Goal: Task Accomplishment & Management: Manage account settings

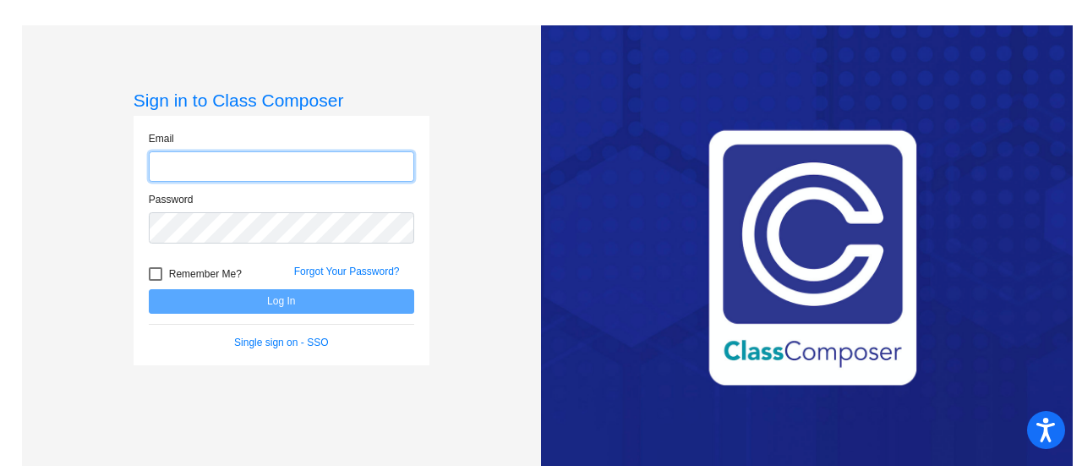
type input "[EMAIL_ADDRESS][DOMAIN_NAME]"
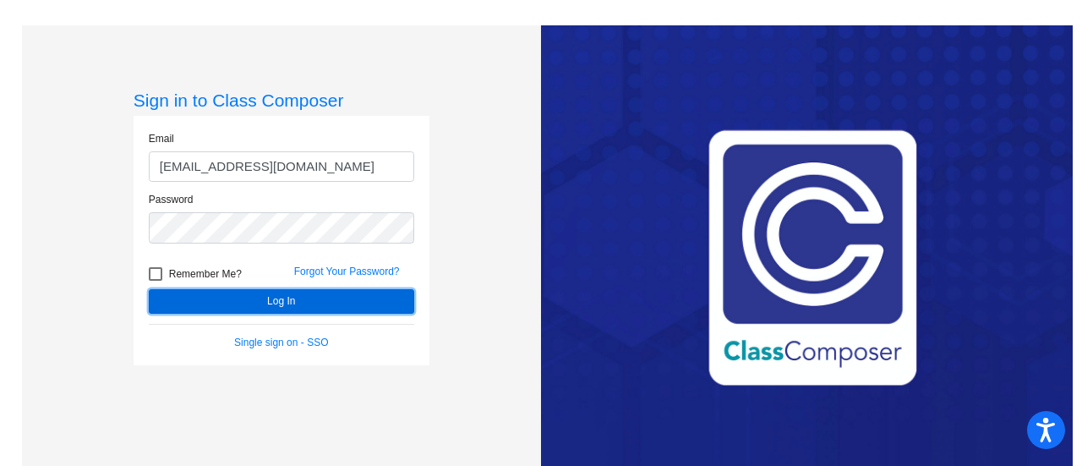
click at [358, 301] on button "Log In" at bounding box center [281, 301] width 265 height 25
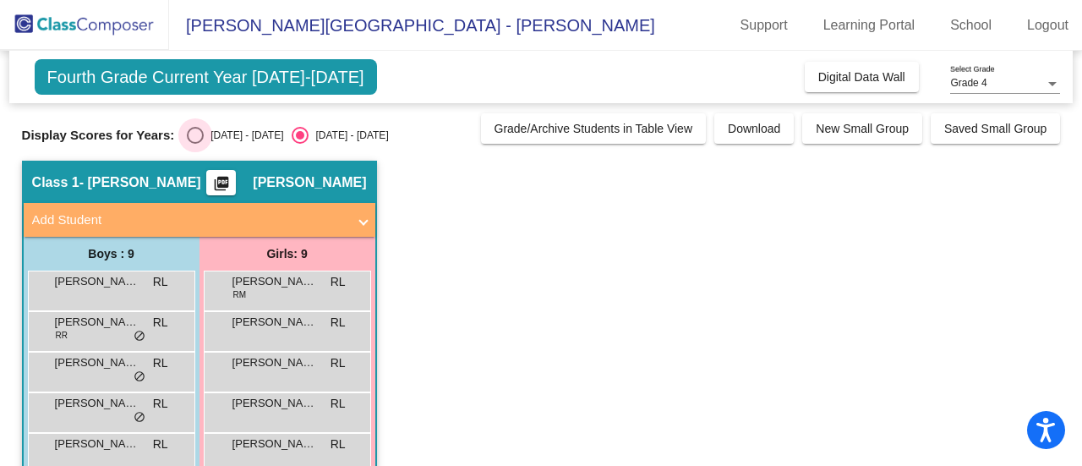
click at [194, 138] on div "Select an option" at bounding box center [195, 135] width 17 height 17
click at [194, 144] on input "[DATE] - [DATE]" at bounding box center [194, 144] width 1 height 1
radio input "true"
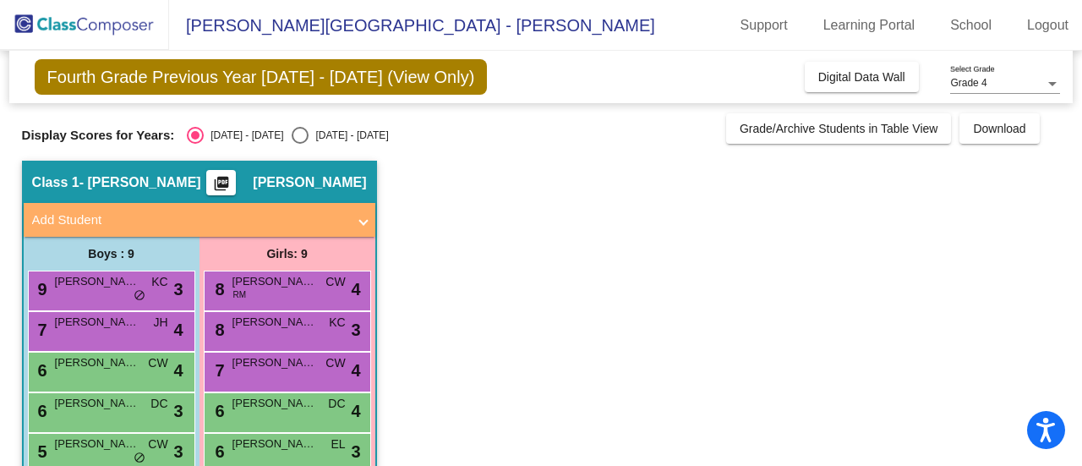
scroll to position [85, 0]
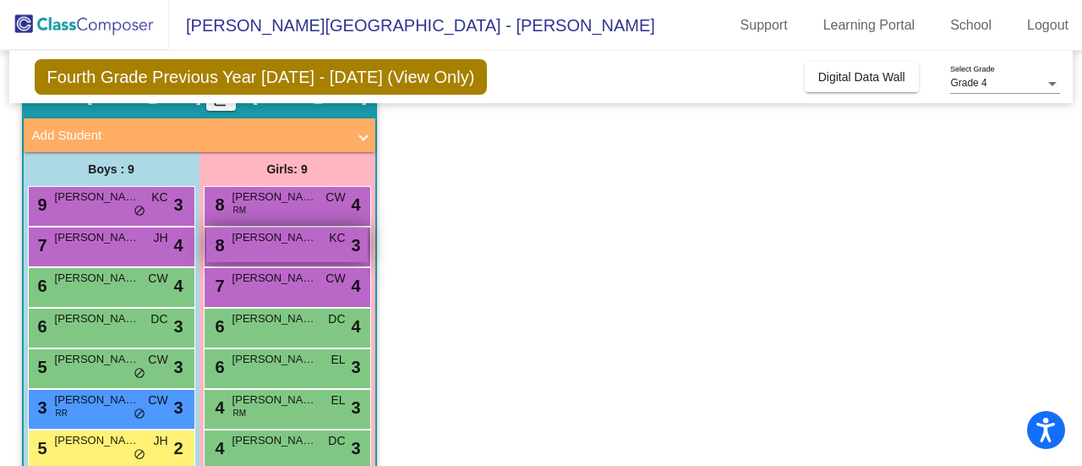
click at [335, 237] on span "KC" at bounding box center [337, 238] width 16 height 18
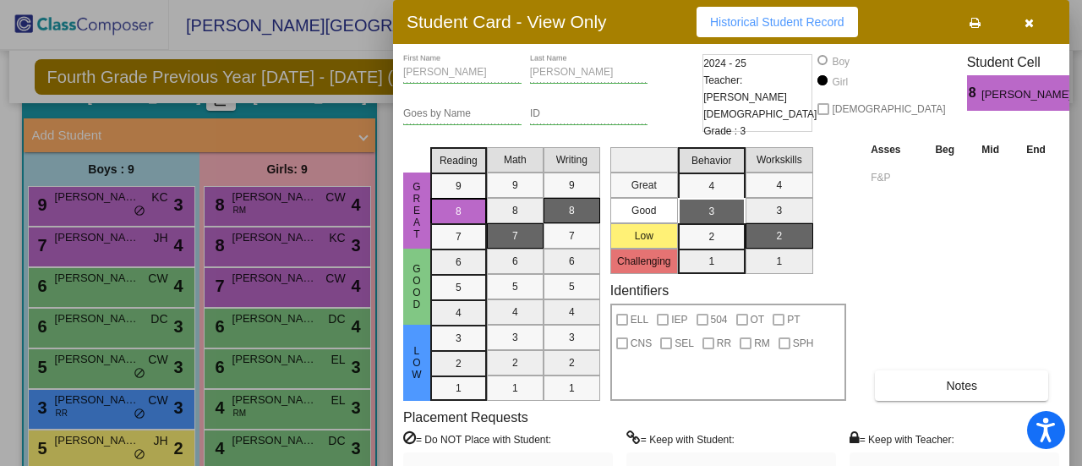
click at [1035, 18] on button "button" at bounding box center [1029, 22] width 54 height 30
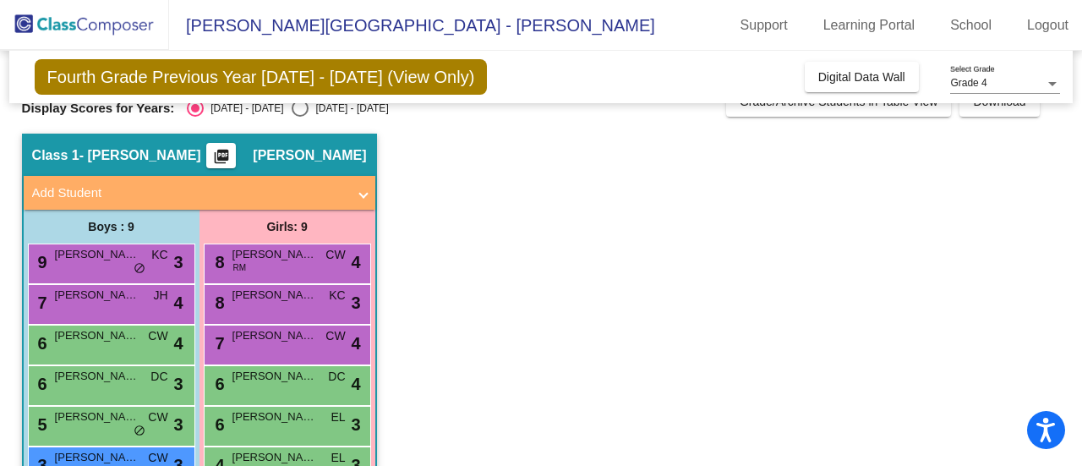
scroll to position [196, 0]
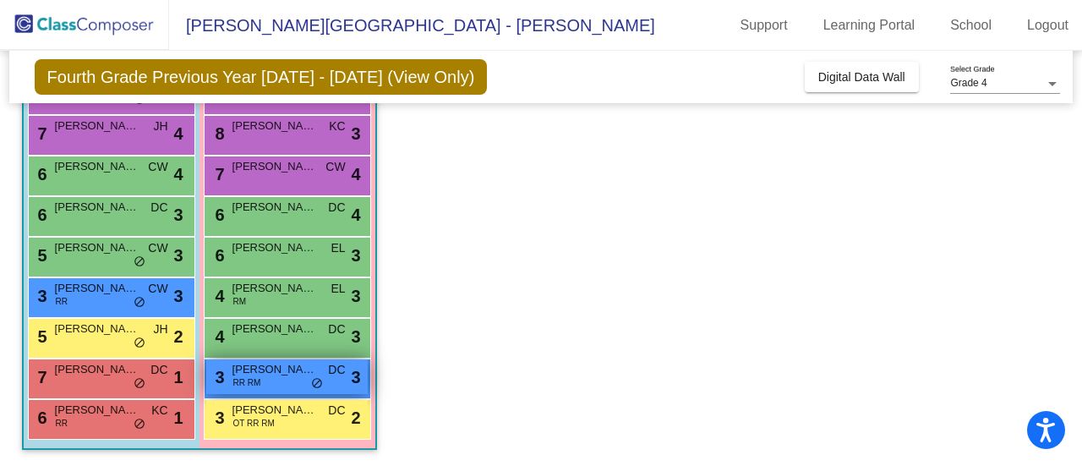
click at [314, 383] on span "do_not_disturb_alt" at bounding box center [317, 384] width 12 height 14
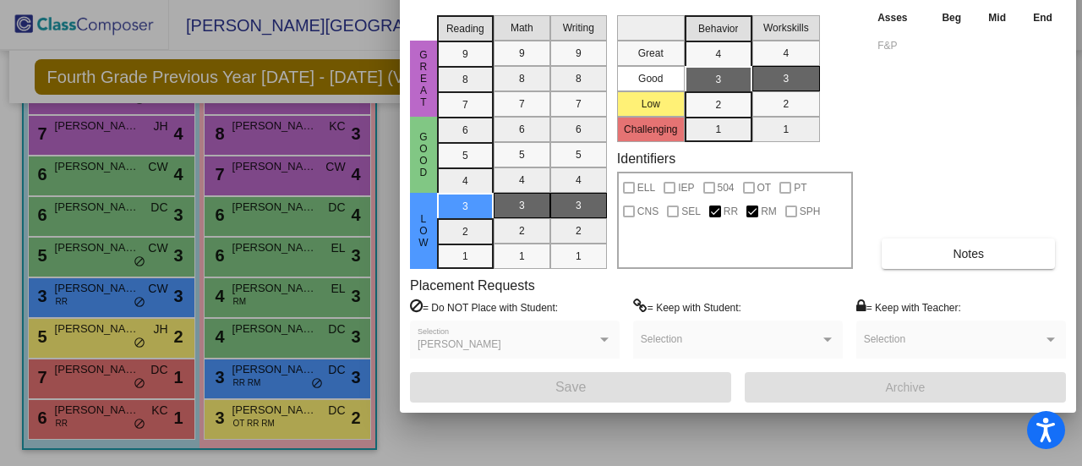
drag, startPoint x: 896, startPoint y: 26, endPoint x: 903, endPoint y: -102, distance: 128.6
click at [903, 0] on html "Accessibility Screen-Reader Guide, Feedback, and Issue Reporting | New window […" at bounding box center [541, 233] width 1082 height 466
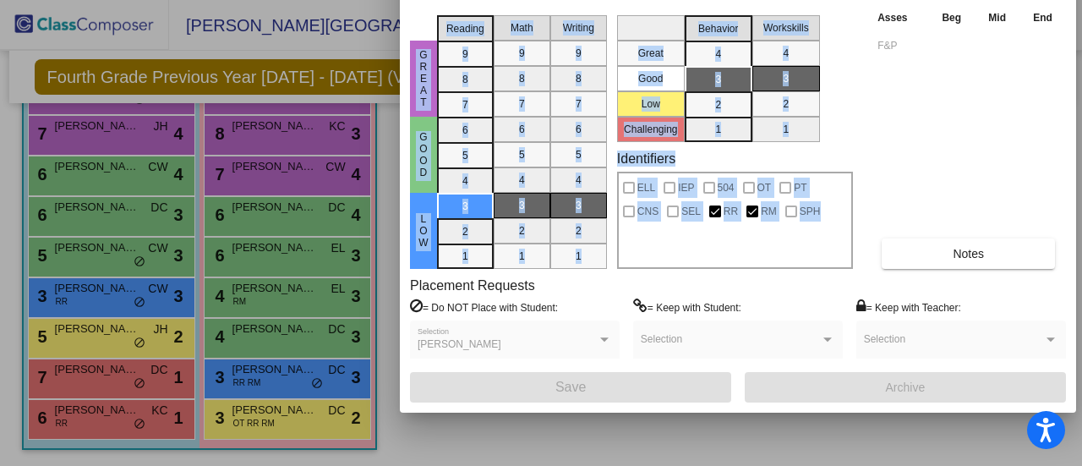
drag, startPoint x: 1078, startPoint y: 173, endPoint x: 1069, endPoint y: 97, distance: 76.6
click at [1070, 97] on div "Student Card - View Only Historical Student Record [PERSON_NAME] First Name [PE…" at bounding box center [541, 233] width 1082 height 466
click at [512, 432] on div at bounding box center [541, 233] width 1082 height 466
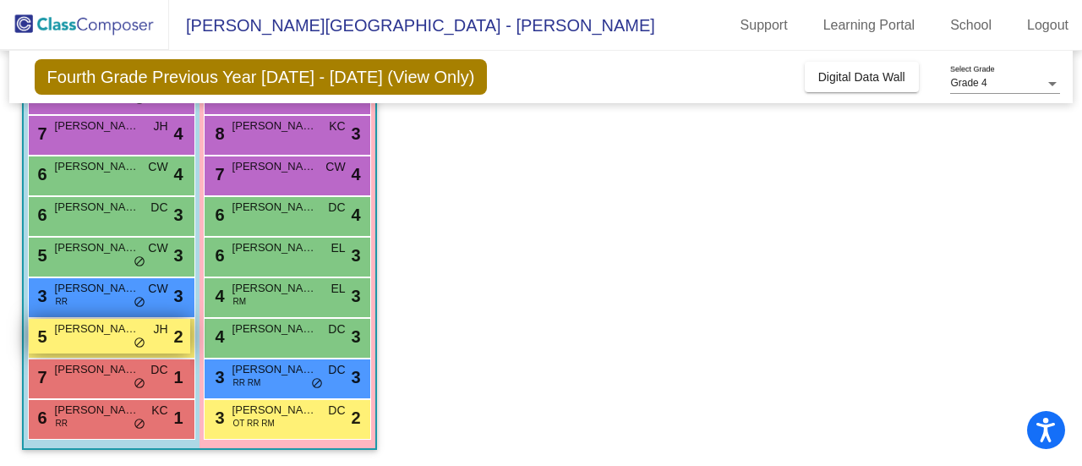
click at [76, 339] on div "5 [PERSON_NAME] JH lock do_not_disturb_alt 2" at bounding box center [109, 336] width 161 height 35
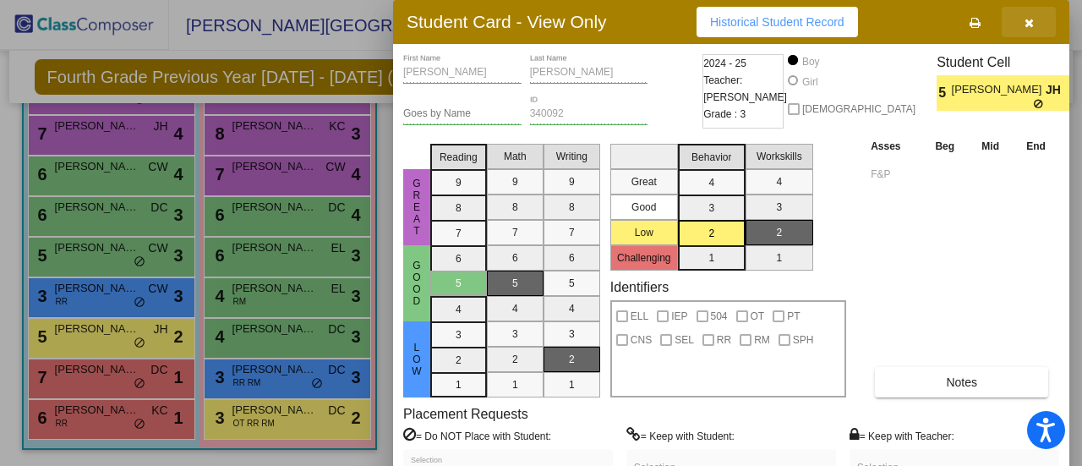
click at [1024, 21] on icon "button" at bounding box center [1028, 23] width 9 height 12
